Goal: Book appointment/travel/reservation

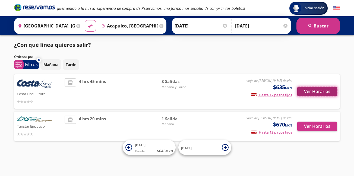
click at [322, 89] on button "Ver Horarios" at bounding box center [318, 92] width 40 height 10
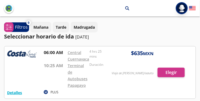
click at [169, 72] on div at bounding box center [99, 72] width 191 height 52
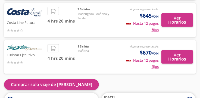
scroll to position [102, 0]
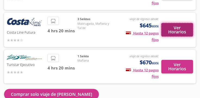
click at [182, 30] on button "Ver Horarios" at bounding box center [177, 30] width 32 height 14
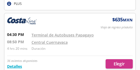
scroll to position [444, 0]
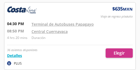
click at [127, 54] on div at bounding box center [69, 36] width 131 height 68
